Goal: Task Accomplishment & Management: Use online tool/utility

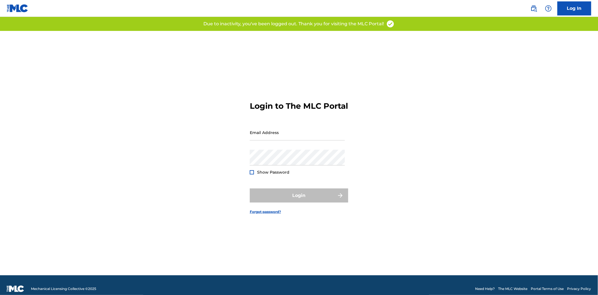
type input "[PERSON_NAME][EMAIL_ADDRESS][DOMAIN_NAME]"
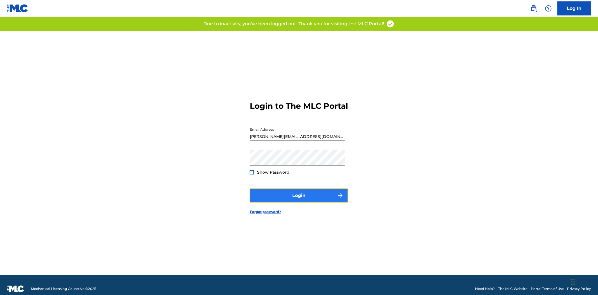
click at [314, 198] on button "Login" at bounding box center [299, 196] width 98 height 14
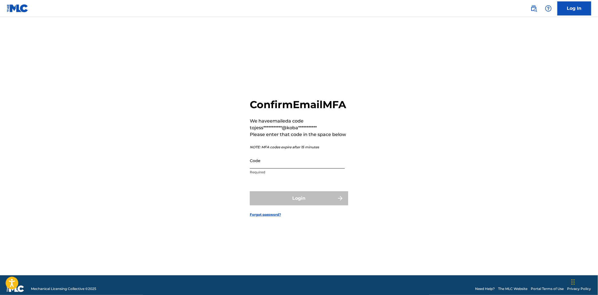
click at [299, 175] on div "Code Required" at bounding box center [297, 165] width 95 height 25
click at [298, 169] on input "Code" at bounding box center [297, 161] width 95 height 16
paste input "565998"
type input "565998"
click at [305, 206] on button "Login" at bounding box center [299, 199] width 98 height 14
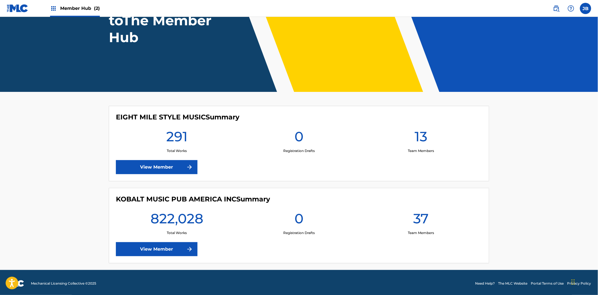
scroll to position [65, 0]
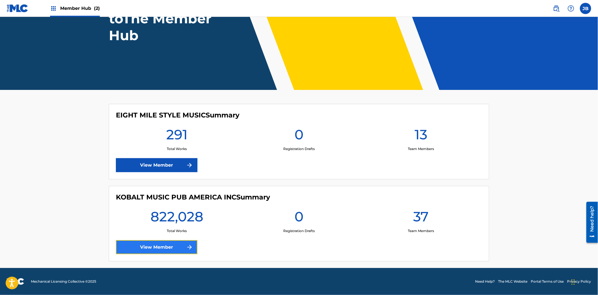
click at [147, 247] on link "View Member" at bounding box center [157, 247] width 82 height 14
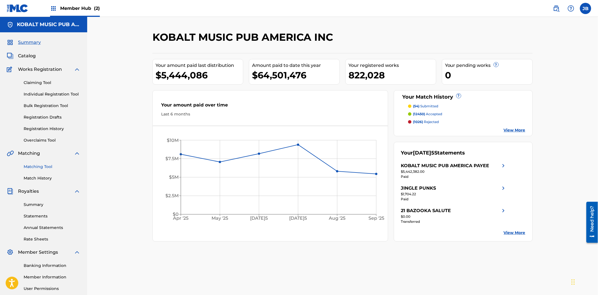
click at [43, 167] on link "Matching Tool" at bounding box center [52, 167] width 57 height 6
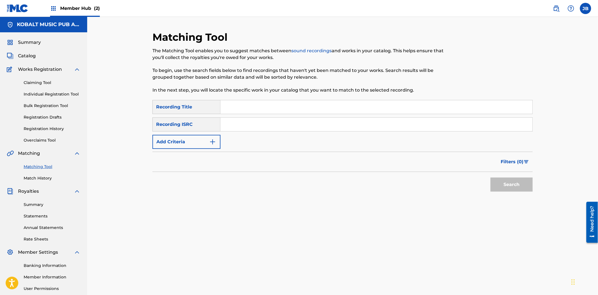
click at [255, 121] on input "Search Form" at bounding box center [376, 124] width 312 height 13
paste input "GBCCS0700356"
type input "GBCCS0700356"
click at [490, 178] on button "Search" at bounding box center [511, 185] width 42 height 14
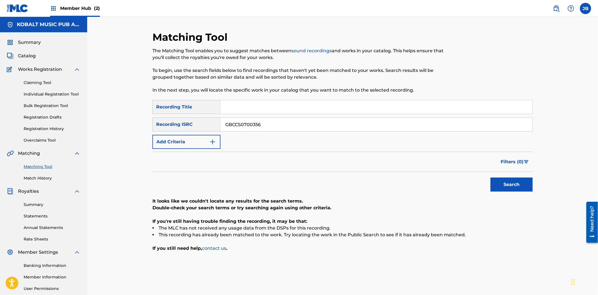
click at [289, 127] on input "GBCCS0700356" at bounding box center [376, 124] width 312 height 13
click at [31, 55] on span "Catalog" at bounding box center [27, 56] width 18 height 7
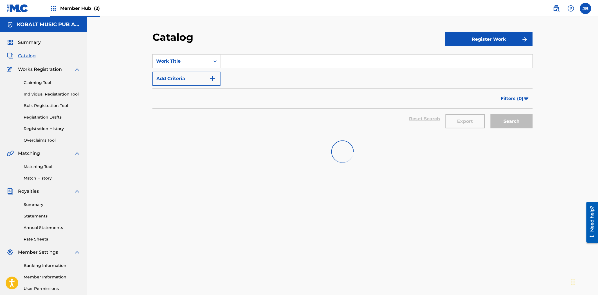
click at [202, 53] on section "SearchWithCriteria321ad0a1-37b7-4834-af70-76f63b5ed959 Work Title Add Criteria …" at bounding box center [342, 91] width 380 height 86
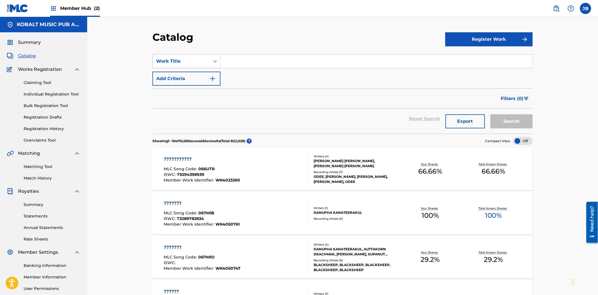
click at [199, 65] on div "Work Title" at bounding box center [181, 61] width 57 height 11
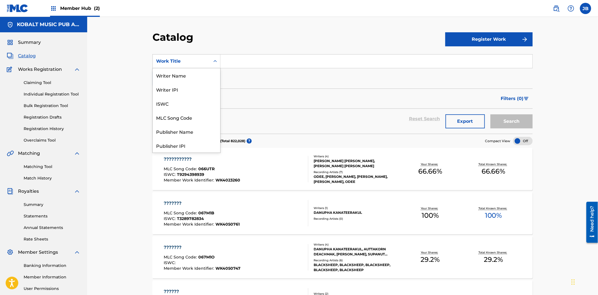
scroll to position [84, 0]
click at [177, 128] on div "ISRC" at bounding box center [186, 132] width 67 height 14
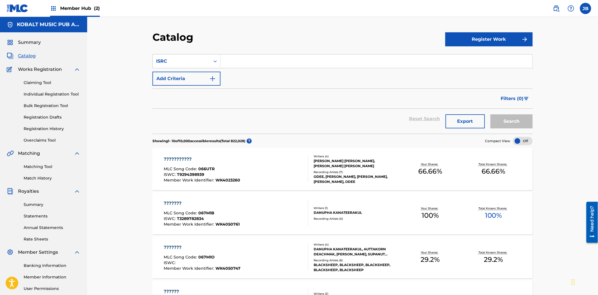
click at [235, 55] on input "Search Form" at bounding box center [376, 61] width 312 height 13
paste input "GBCCS0700356"
type input "GBCCS0700356"
click at [490, 114] on button "Search" at bounding box center [511, 121] width 42 height 14
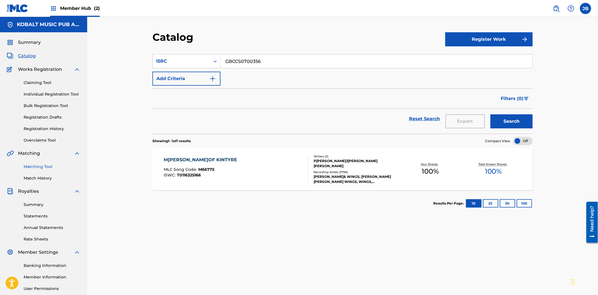
click at [38, 167] on link "Matching Tool" at bounding box center [52, 167] width 57 height 6
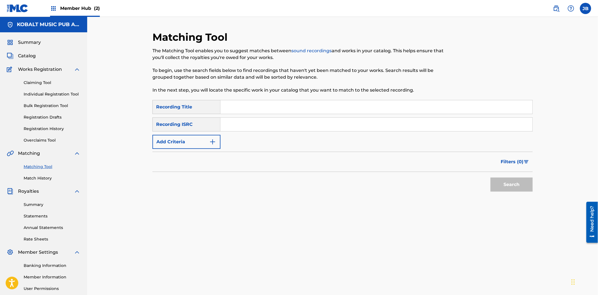
click at [264, 102] on input "Search Form" at bounding box center [376, 106] width 312 height 13
paste input "M[PERSON_NAME]of Kintyre"
type input "M[PERSON_NAME]of Kintyre"
click at [505, 186] on button "Search" at bounding box center [511, 185] width 42 height 14
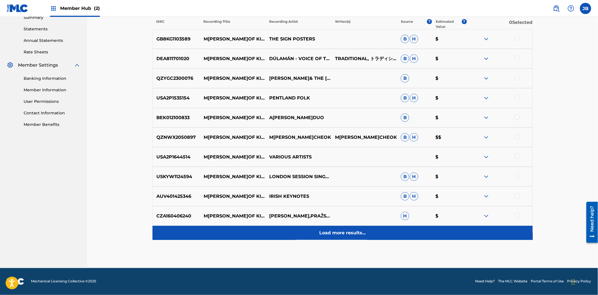
click at [336, 235] on p "Load more results..." at bounding box center [342, 233] width 46 height 7
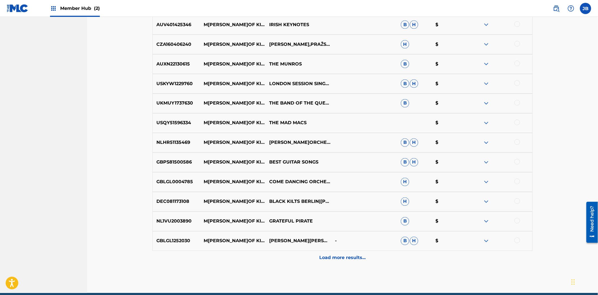
scroll to position [384, 0]
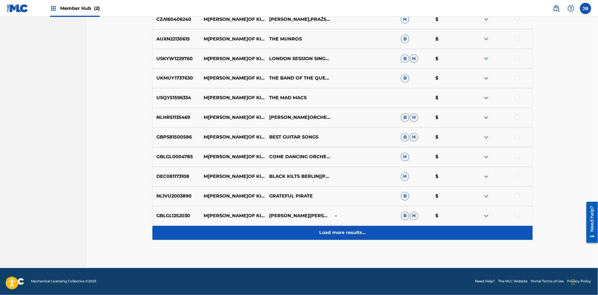
click at [341, 232] on p "Load more results..." at bounding box center [342, 233] width 46 height 7
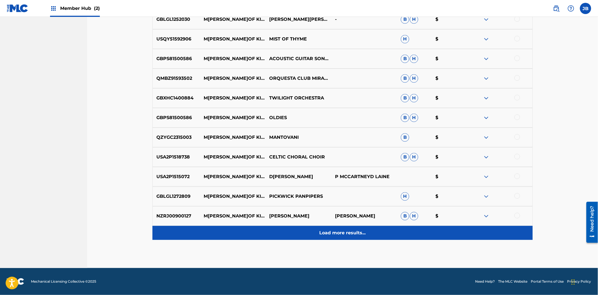
click at [344, 233] on p "Load more results..." at bounding box center [342, 233] width 46 height 7
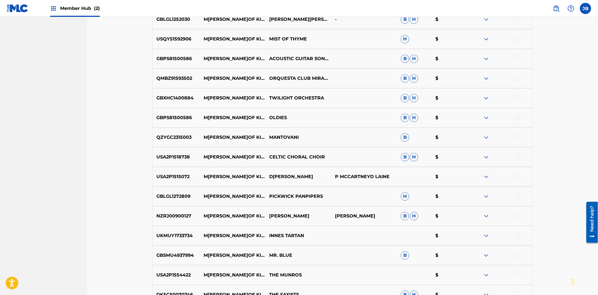
scroll to position [778, 0]
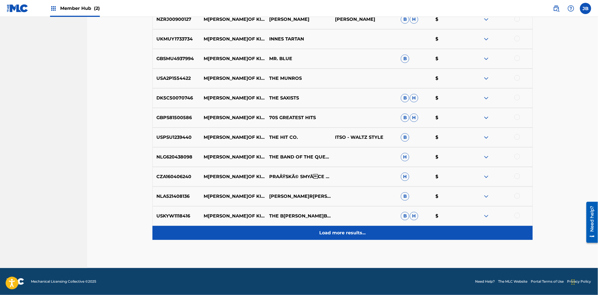
click at [349, 230] on p "Load more results..." at bounding box center [342, 233] width 46 height 7
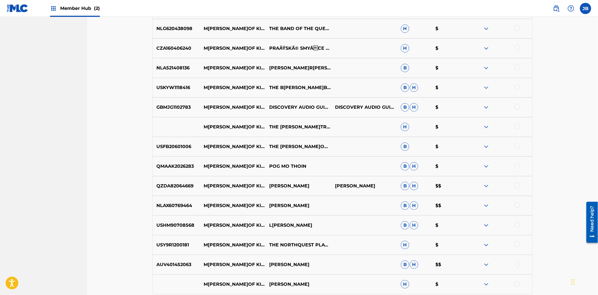
scroll to position [975, 0]
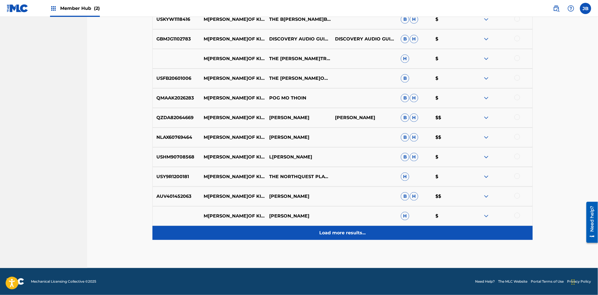
click at [348, 232] on p "Load more results..." at bounding box center [342, 233] width 46 height 7
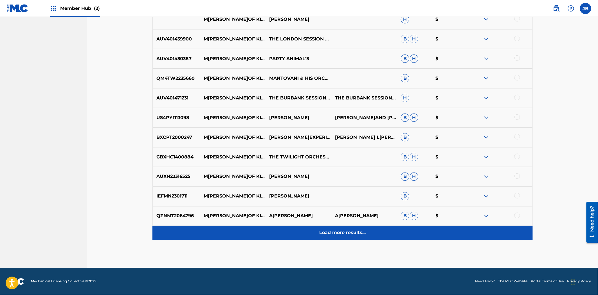
click at [349, 229] on div "Load more results..." at bounding box center [342, 233] width 380 height 14
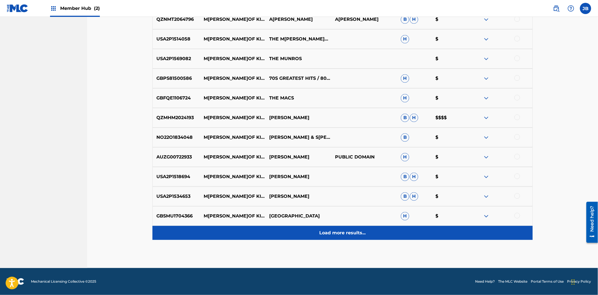
click at [349, 235] on p "Load more results..." at bounding box center [342, 233] width 46 height 7
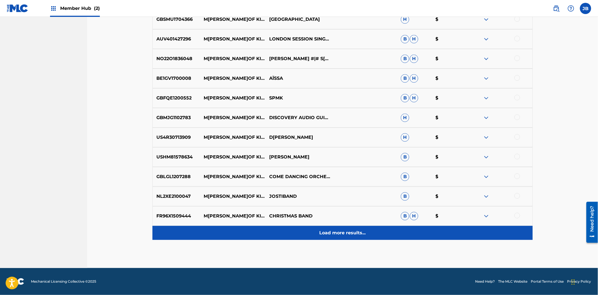
click at [350, 233] on p "Load more results..." at bounding box center [342, 233] width 46 height 7
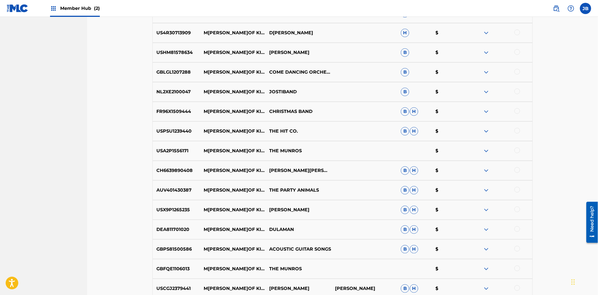
scroll to position [1762, 0]
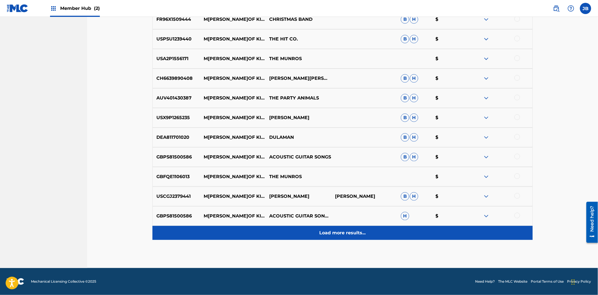
click at [355, 232] on p "Load more results..." at bounding box center [342, 233] width 46 height 7
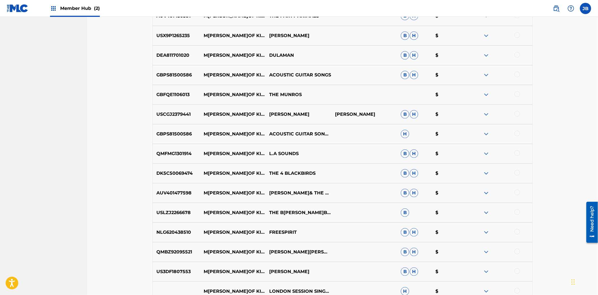
scroll to position [1959, 0]
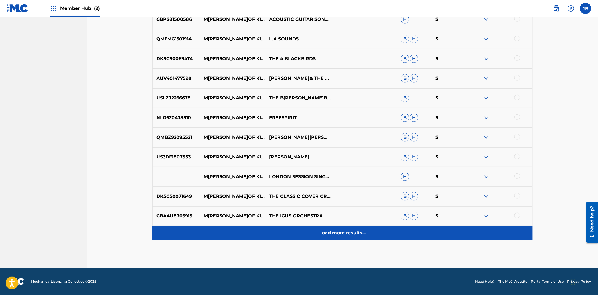
click at [341, 233] on p "Load more results..." at bounding box center [342, 233] width 46 height 7
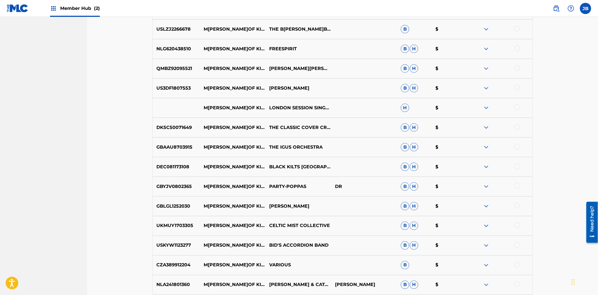
scroll to position [2156, 0]
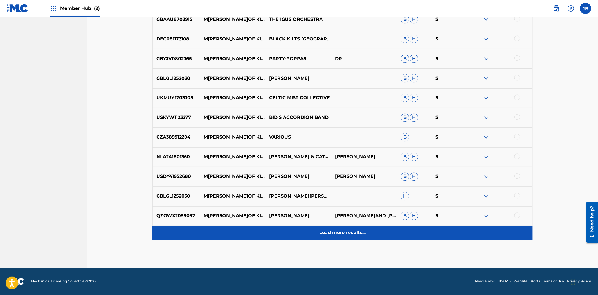
click at [350, 235] on p "Load more results..." at bounding box center [342, 233] width 46 height 7
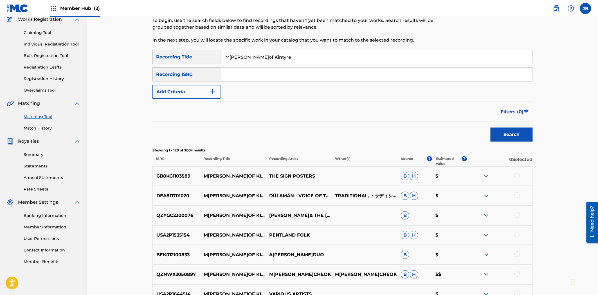
scroll to position [0, 0]
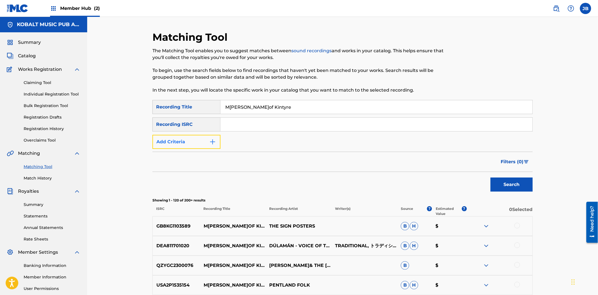
click at [195, 137] on button "Add Criteria" at bounding box center [186, 142] width 68 height 14
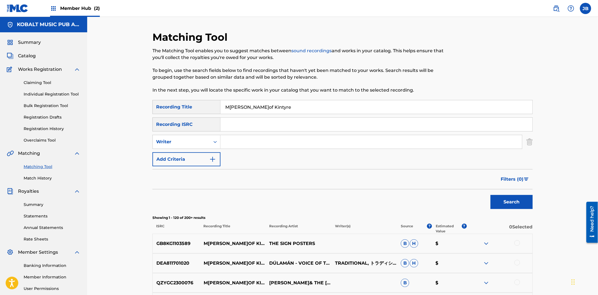
click at [226, 141] on input "Search Form" at bounding box center [370, 141] width 301 height 13
click at [191, 145] on div "Writer" at bounding box center [181, 142] width 51 height 7
click at [196, 158] on div "Recording Artist" at bounding box center [186, 156] width 67 height 14
click at [240, 141] on input "Search Form" at bounding box center [370, 141] width 301 height 13
type input "wings"
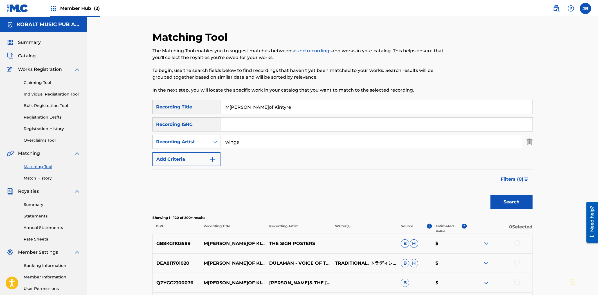
click at [490, 195] on button "Search" at bounding box center [511, 202] width 42 height 14
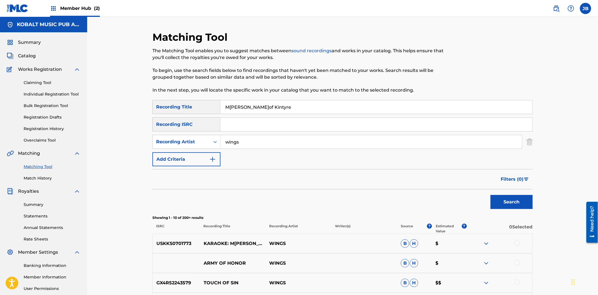
scroll to position [156, 0]
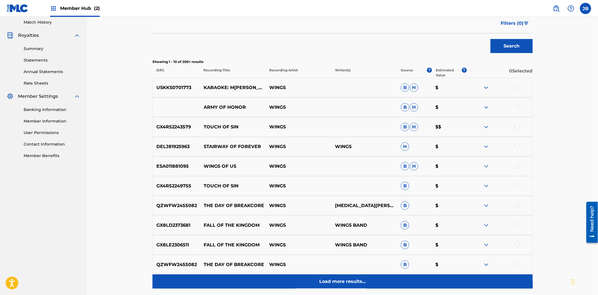
click at [327, 279] on p "Load more results..." at bounding box center [342, 281] width 46 height 7
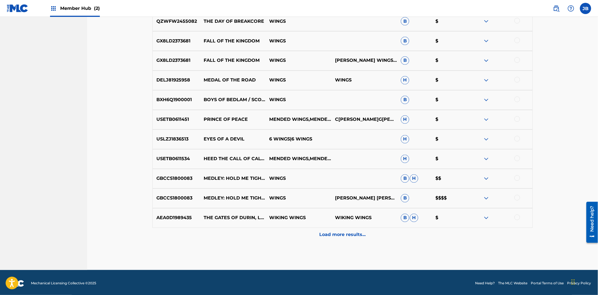
scroll to position [401, 0]
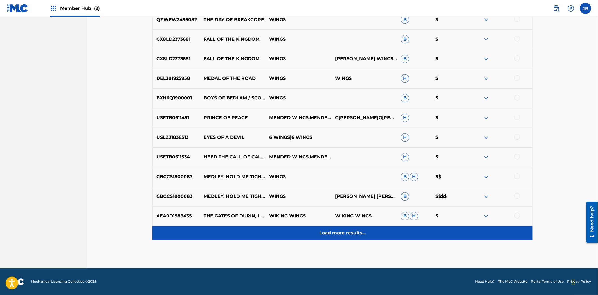
click at [343, 232] on p "Load more results..." at bounding box center [342, 233] width 46 height 7
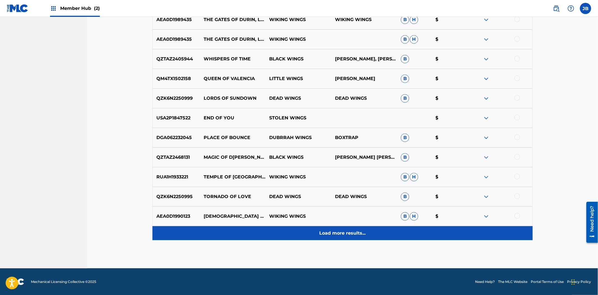
click at [343, 235] on p "Load more results..." at bounding box center [342, 233] width 46 height 7
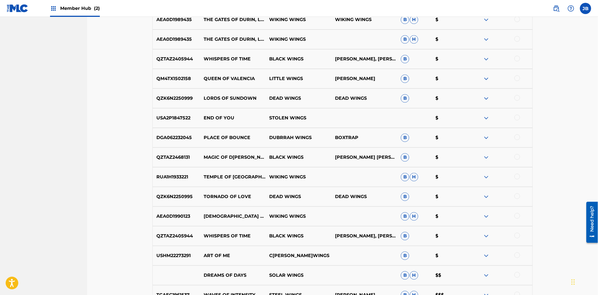
scroll to position [755, 0]
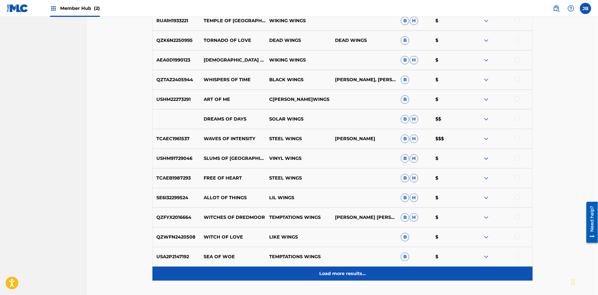
click at [351, 273] on p "Load more results..." at bounding box center [342, 274] width 46 height 7
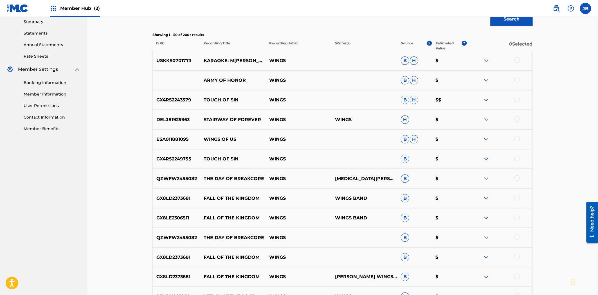
scroll to position [250, 0]
